Goal: Communication & Community: Share content

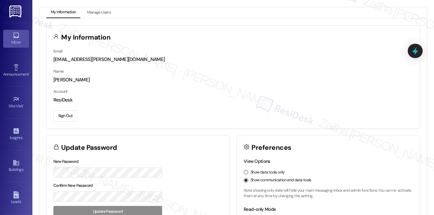
click at [16, 43] on div "Inbox" at bounding box center [16, 42] width 32 height 6
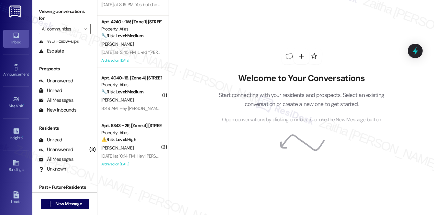
scroll to position [77, 0]
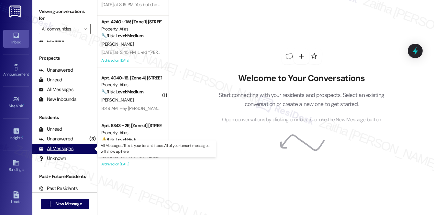
click at [61, 148] on div "All Messages" at bounding box center [56, 148] width 35 height 7
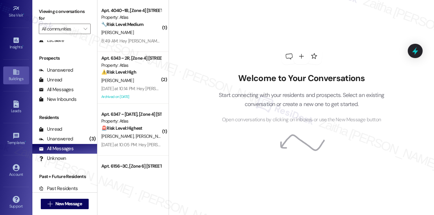
scroll to position [92, 0]
click at [17, 75] on div "Buildings" at bounding box center [16, 77] width 32 height 6
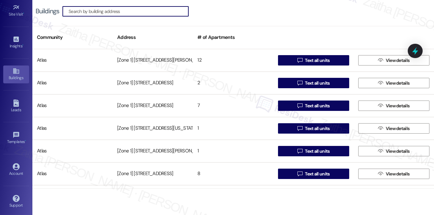
paste input "[STREET_ADDRESS][US_STATE]"
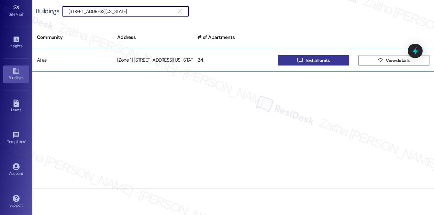
type input "[STREET_ADDRESS][US_STATE]"
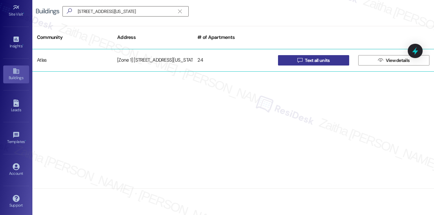
click at [322, 62] on span "Text all units" at bounding box center [317, 60] width 25 height 7
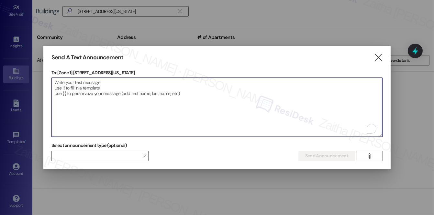
click at [119, 94] on textarea "To enrich screen reader interactions, please activate Accessibility in Grammarl…" at bounding box center [217, 107] width 331 height 59
paste textarea "Hello {{first_name}}, Just a heads-up! Our routine pest control service will ta…"
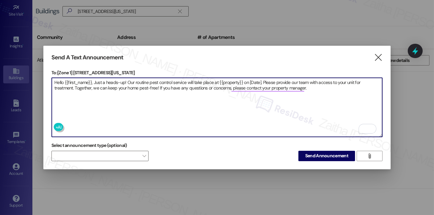
click at [232, 79] on textarea "Hello {{first_name}}, Just a heads-up! Our routine pest control service will ta…" at bounding box center [217, 107] width 331 height 59
paste textarea "[US_STATE]/[GEOGRAPHIC_DATA]"
click at [257, 78] on textarea "Hello {{first_name}}, Just a heads-up! Our routine pest control service will ta…" at bounding box center [217, 107] width 331 height 59
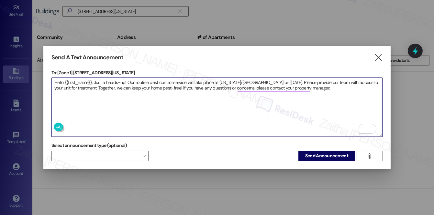
type textarea "Hello {{first_name}}, Just a heads-up! Our routine pest control service will ta…"
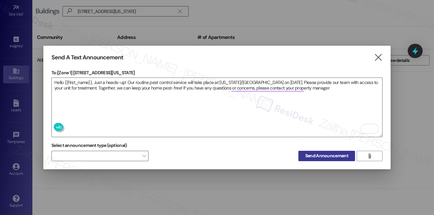
click at [325, 156] on span "Send Announcement" at bounding box center [326, 155] width 43 height 7
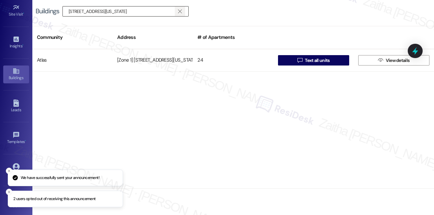
click at [180, 11] on icon "" at bounding box center [180, 11] width 4 height 5
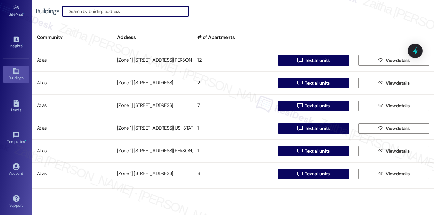
paste input "[STREET_ADDRESS]"
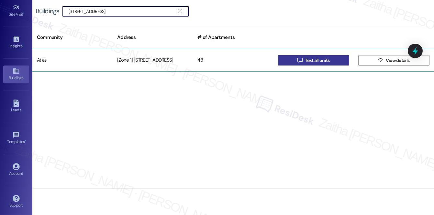
type input "[STREET_ADDRESS]"
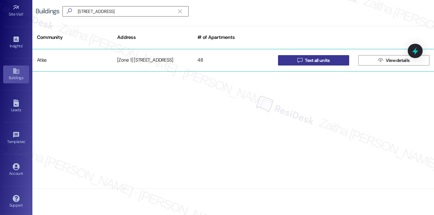
click at [316, 57] on span "Text all units" at bounding box center [317, 60] width 25 height 7
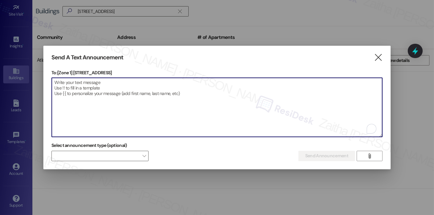
click at [136, 95] on textarea "To enrich screen reader interactions, please activate Accessibility in Grammarl…" at bounding box center [217, 107] width 331 height 59
paste textarea "Hello {{first_name}}, Just a heads-up! Our routine pest control service will ta…"
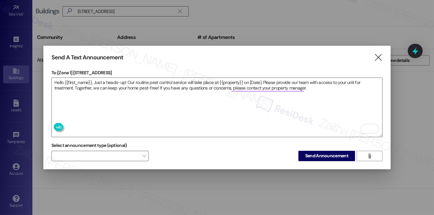
drag, startPoint x: 74, startPoint y: 68, endPoint x: 131, endPoint y: 70, distance: 56.7
click at [131, 70] on p "To: [Zone 1] [STREET_ADDRESS]" at bounding box center [216, 72] width 331 height 6
copy p "[STREET_ADDRESS]"
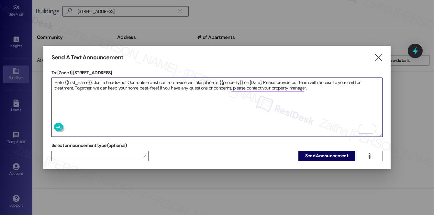
click at [228, 80] on textarea "Hello {{first_name}}, Just a heads-up! Our routine pest control service will ta…" at bounding box center [217, 107] width 331 height 59
paste textarea "[STREET_ADDRESS]"
click at [282, 78] on textarea "Hello {{first_name}}, Just a heads-up! Our routine pest control service will ta…" at bounding box center [217, 107] width 331 height 59
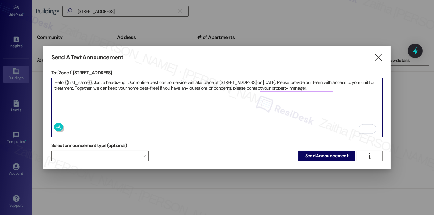
type textarea "Hello {{first_name}}, Just a heads-up! Our routine pest control service will ta…"
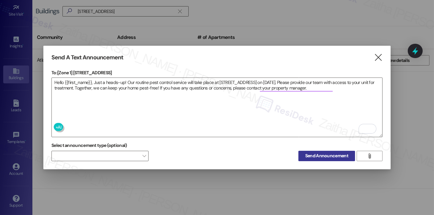
click at [321, 156] on span "Send Announcement" at bounding box center [326, 155] width 43 height 7
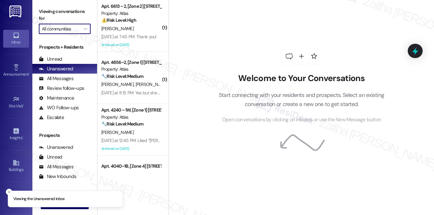
click at [66, 30] on input "All communities" at bounding box center [61, 29] width 39 height 10
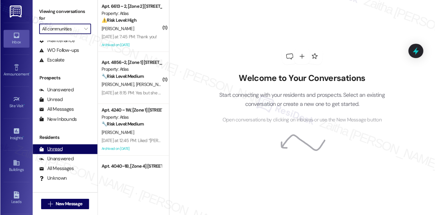
scroll to position [77, 0]
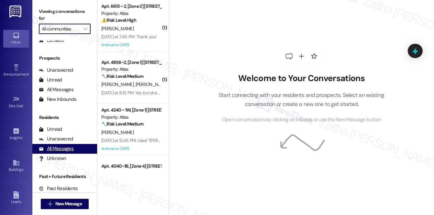
click at [63, 147] on div "All Messages" at bounding box center [56, 148] width 35 height 7
